Goal: Navigation & Orientation: Find specific page/section

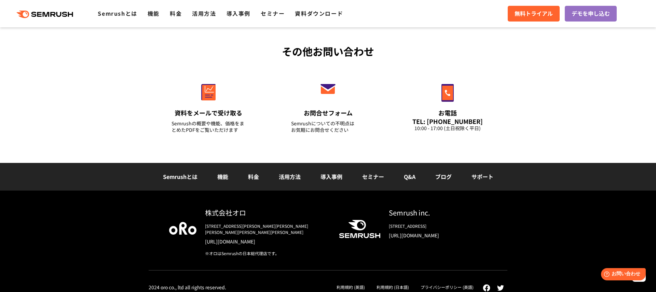
click at [395, 284] on link "利用規約 (日本語)" at bounding box center [393, 287] width 32 height 6
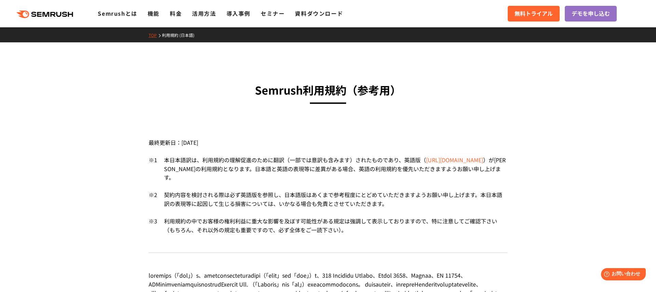
click at [53, 12] on icon at bounding box center [53, 14] width 5 height 5
